Goal: Information Seeking & Learning: Learn about a topic

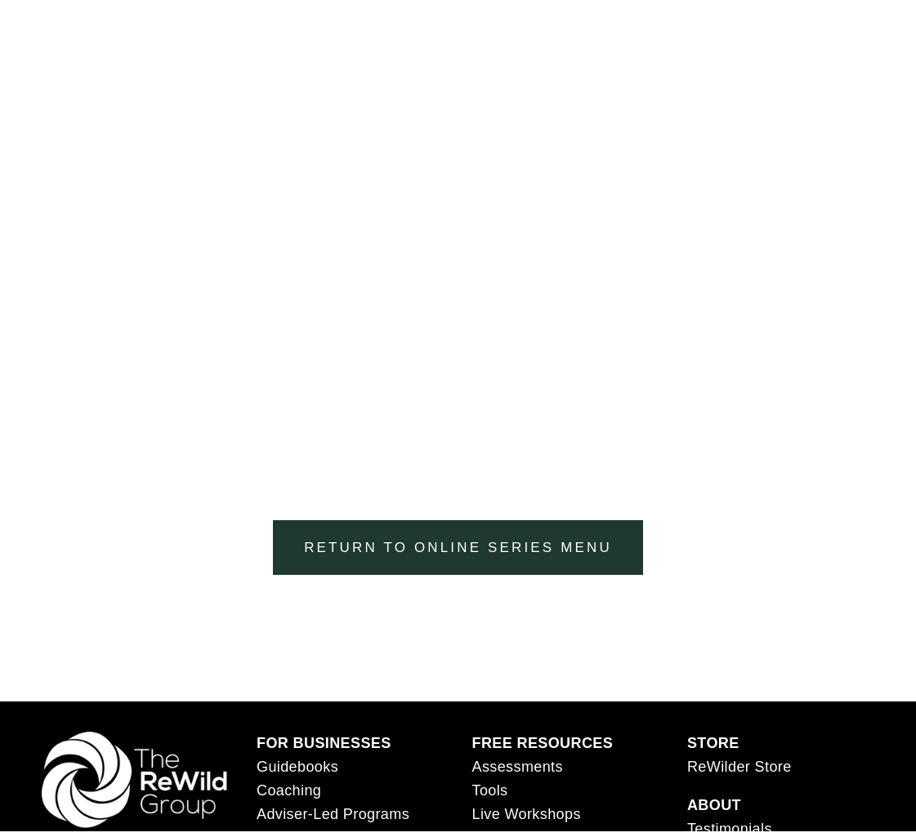
scroll to position [2705, 0]
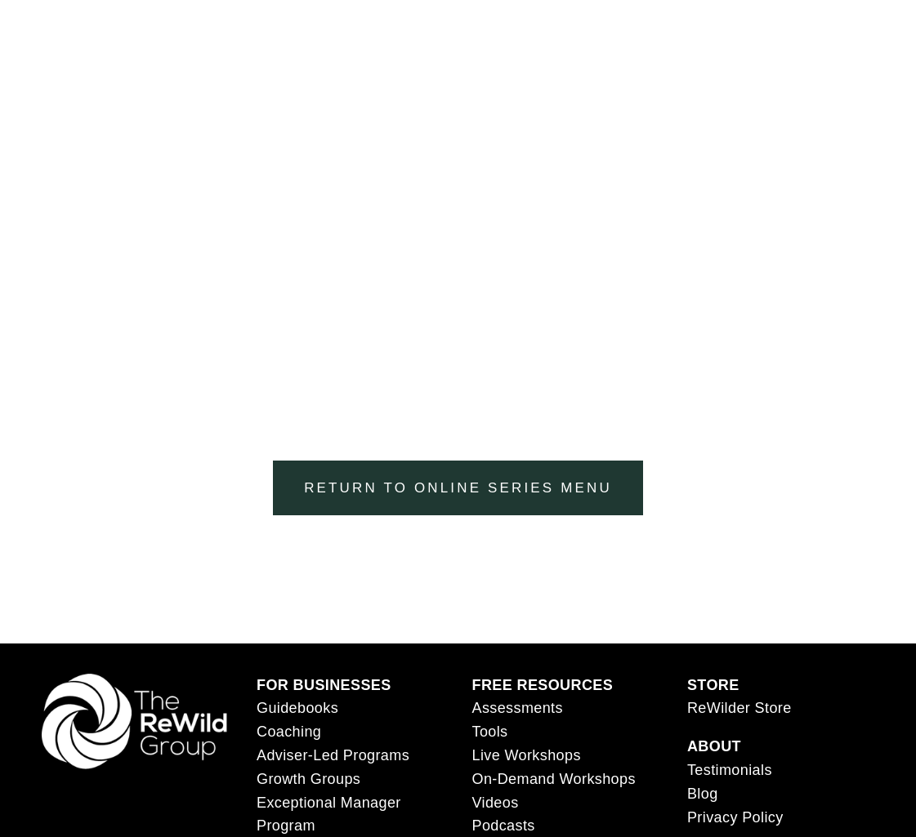
click at [488, 501] on link "Return to Online Series menu" at bounding box center [457, 488] width 369 height 55
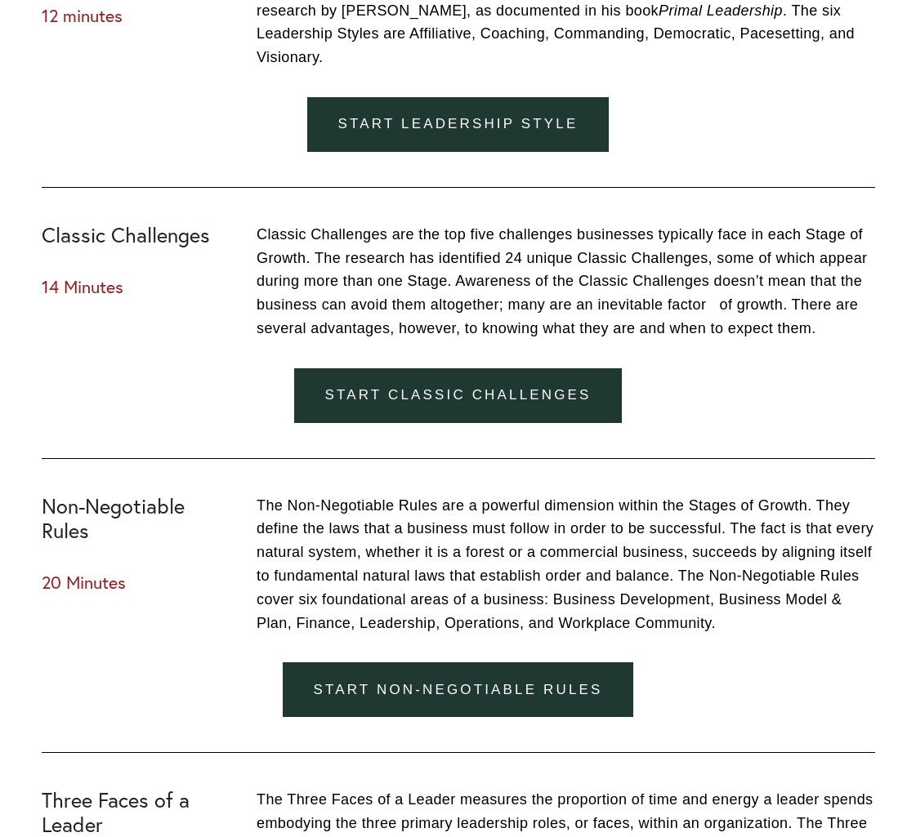
scroll to position [1247, 0]
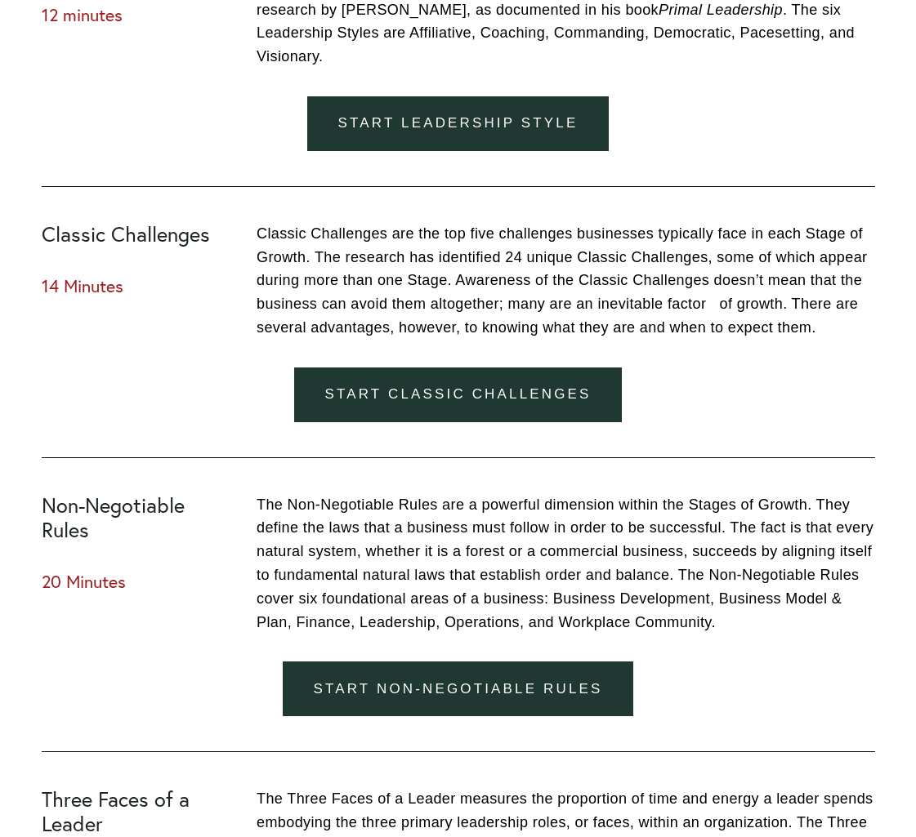
click at [497, 403] on link "Start Classic Challenges" at bounding box center [458, 395] width 328 height 55
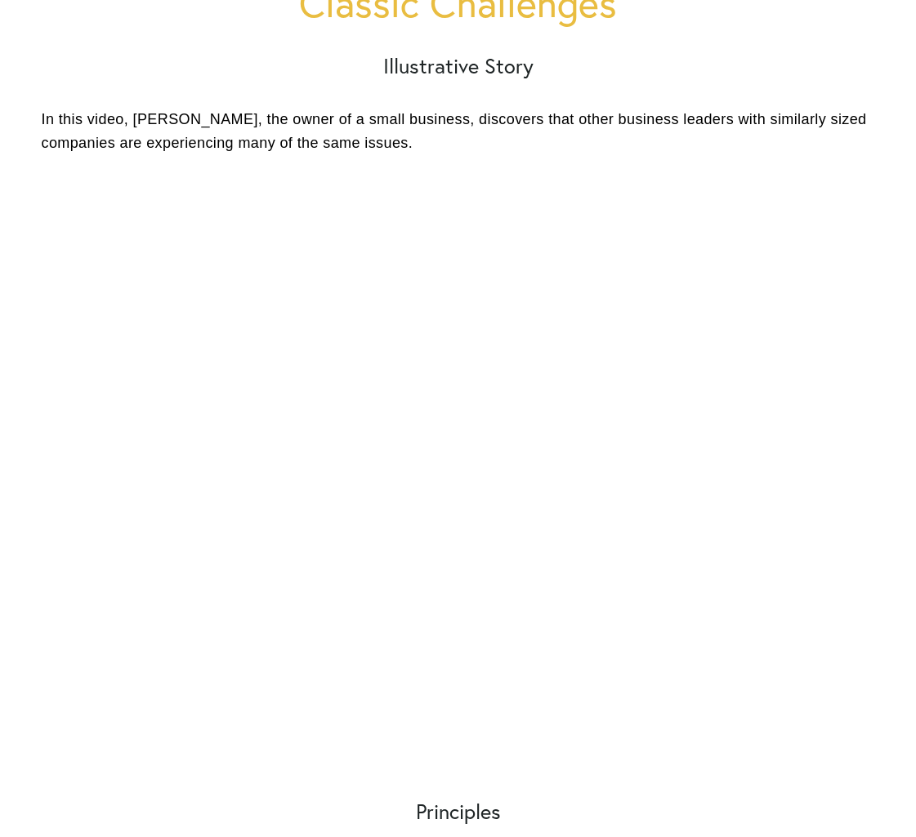
scroll to position [218, 0]
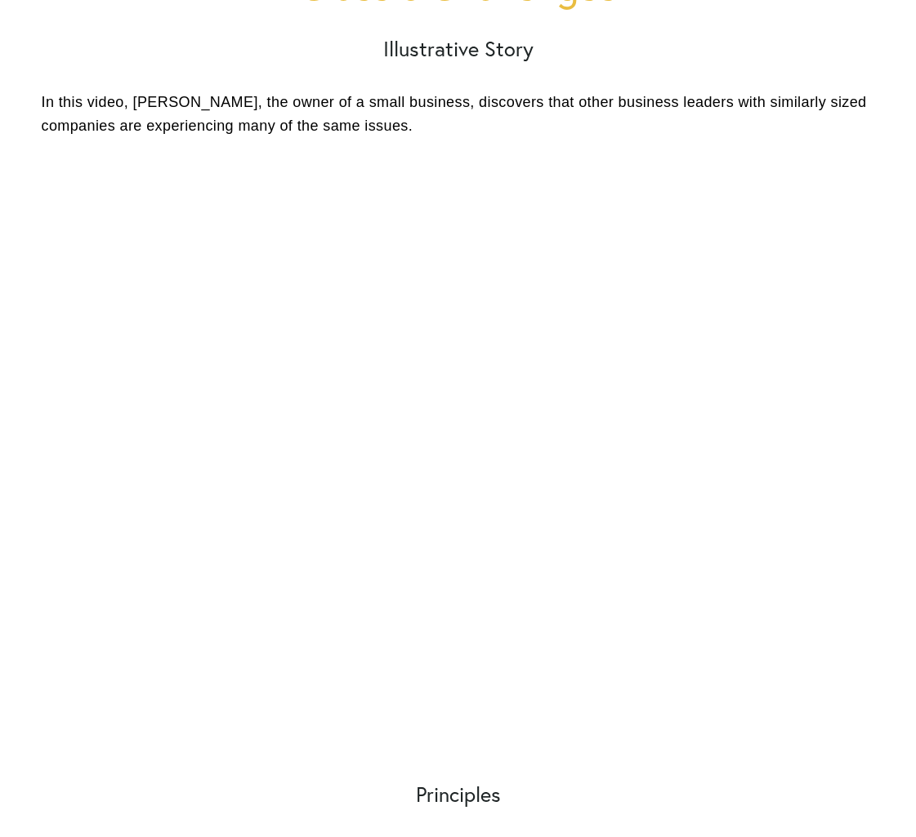
click at [420, 98] on p "In this video, Amanda, the owner of a small business, discovers that other busi…" at bounding box center [458, 114] width 833 height 47
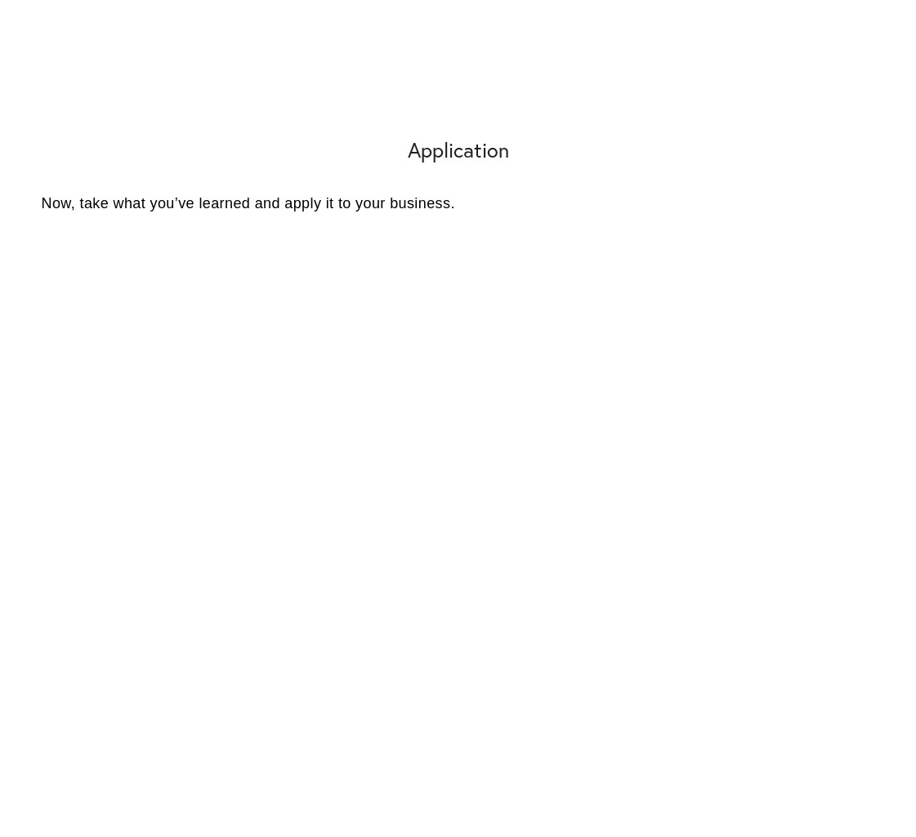
scroll to position [2359, 0]
